Goal: Task Accomplishment & Management: Manage account settings

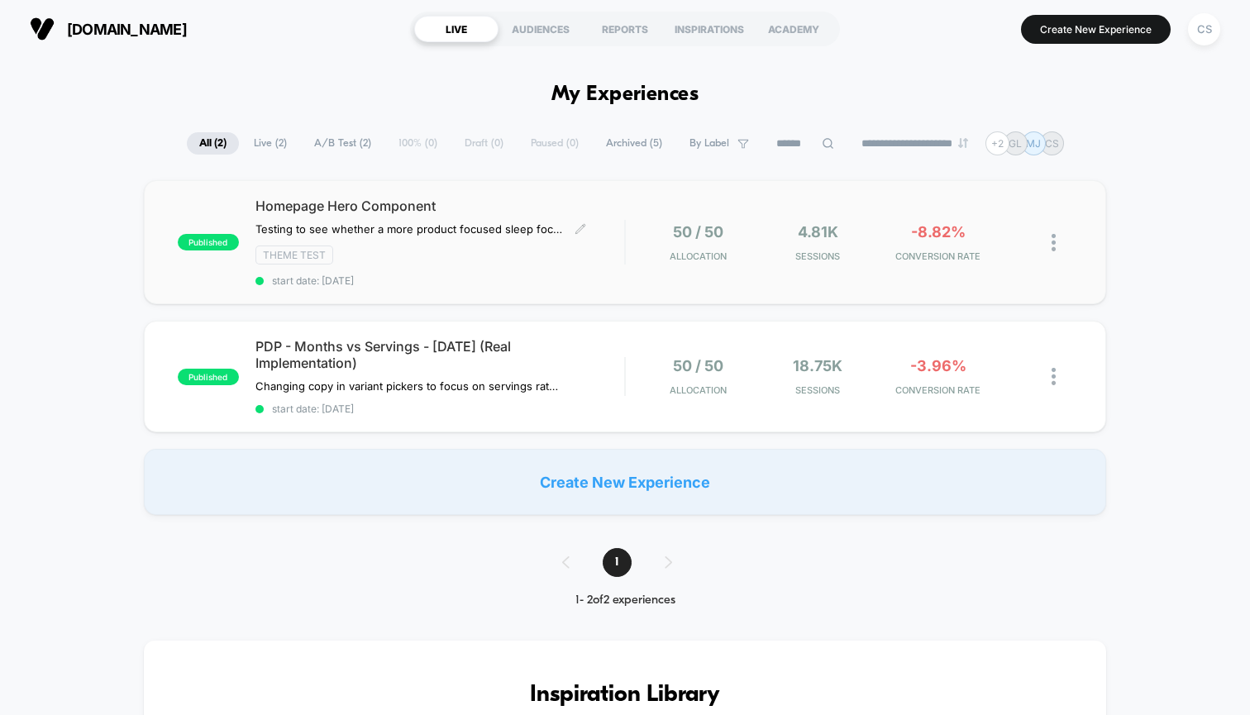
click at [584, 276] on span "start date: [DATE]" at bounding box center [440, 281] width 369 height 12
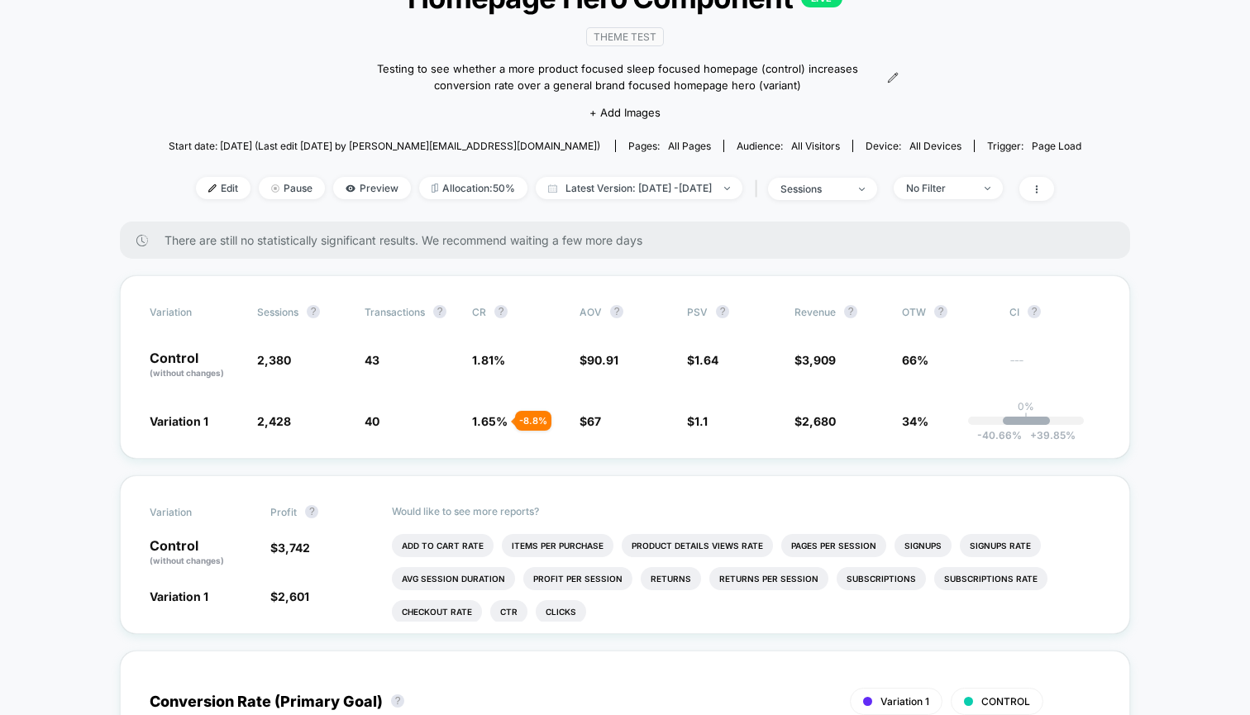
scroll to position [132, 0]
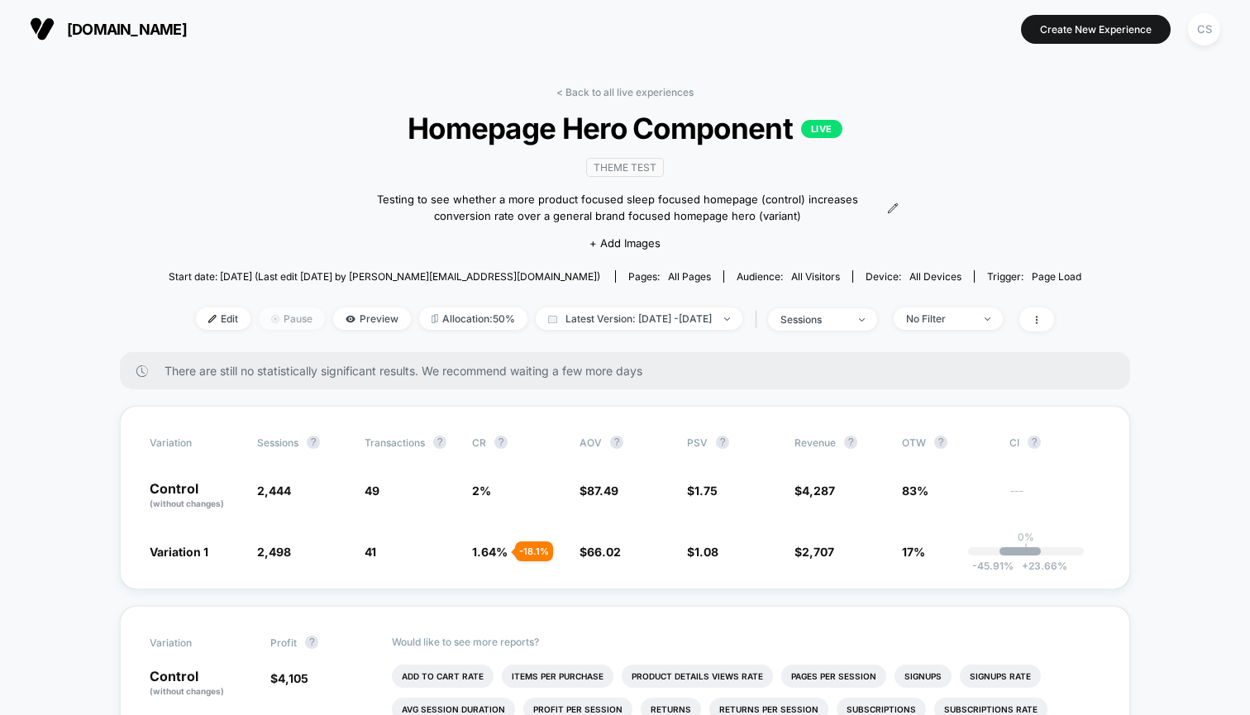
click at [269, 318] on span "Pause" at bounding box center [292, 319] width 66 height 22
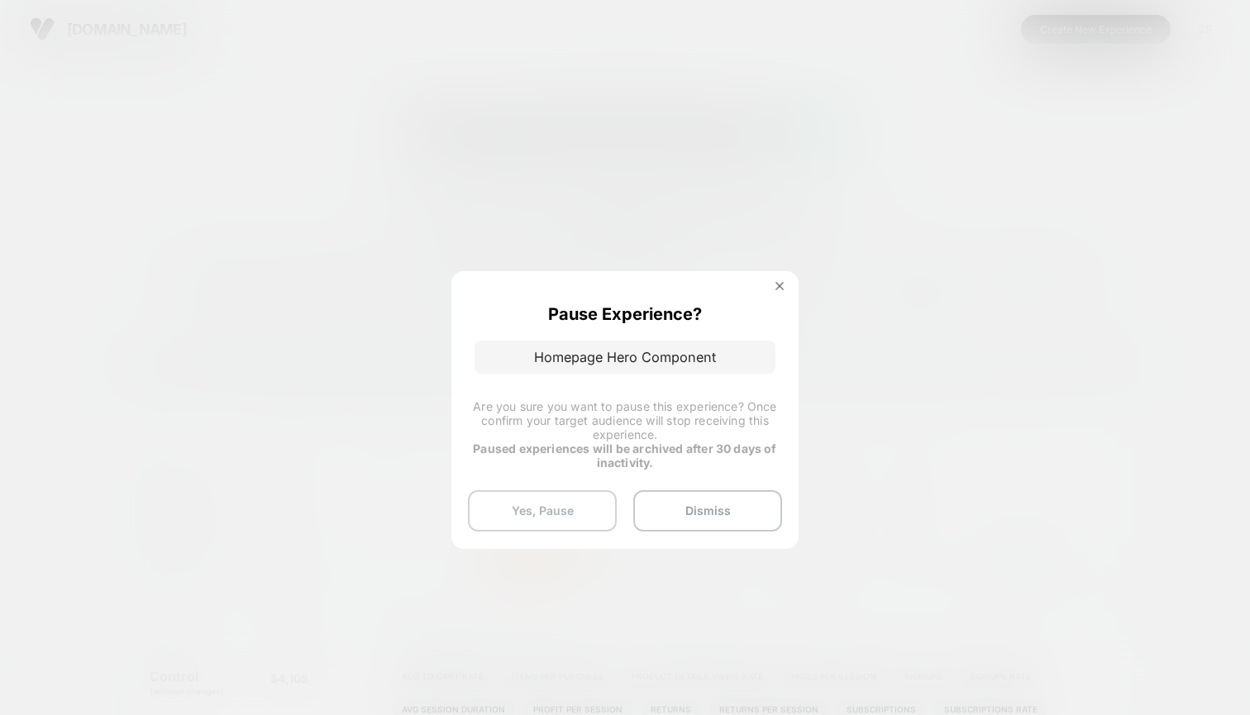
click at [557, 524] on button "Yes, Pause" at bounding box center [542, 510] width 149 height 41
